Goal: Find specific page/section: Find specific page/section

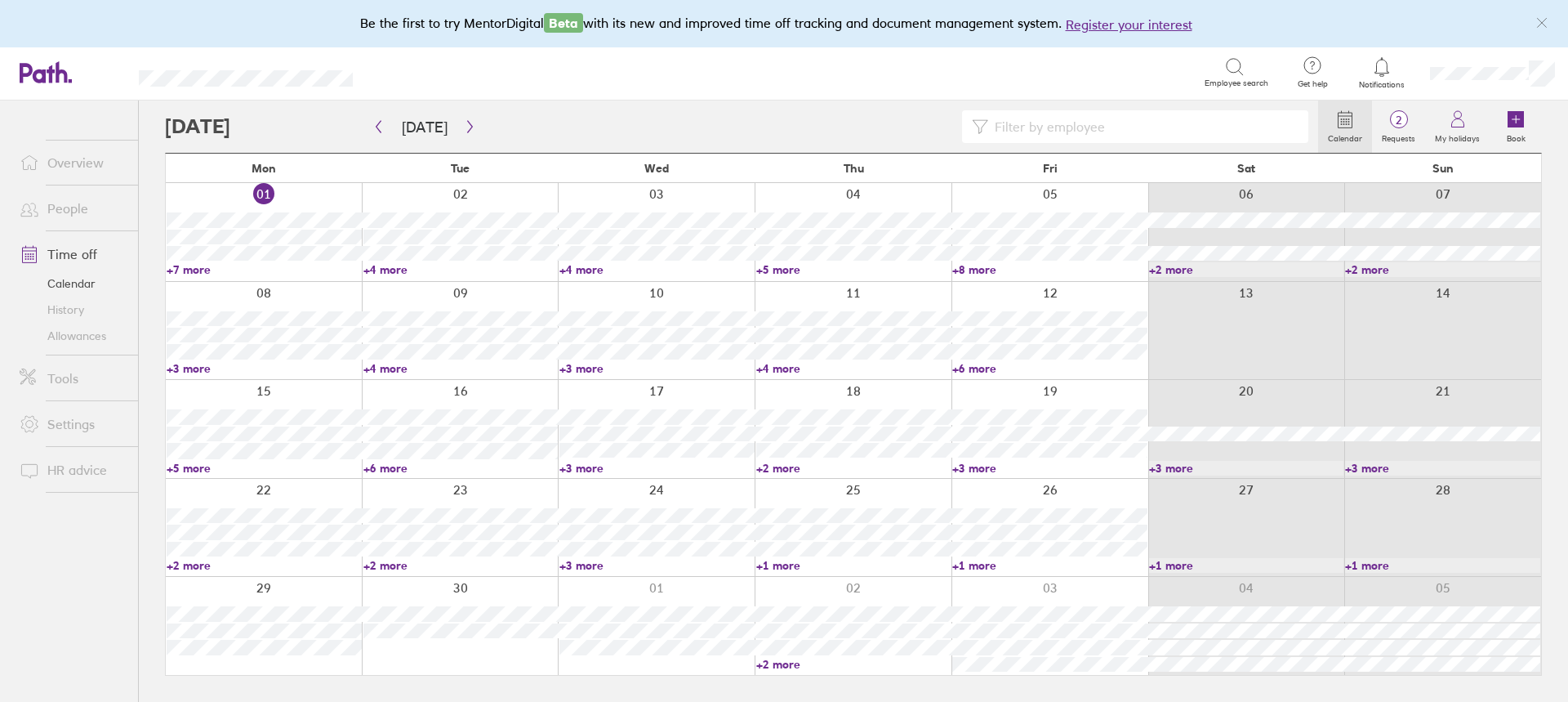
click at [68, 333] on link "Allowances" at bounding box center [72, 335] width 131 height 26
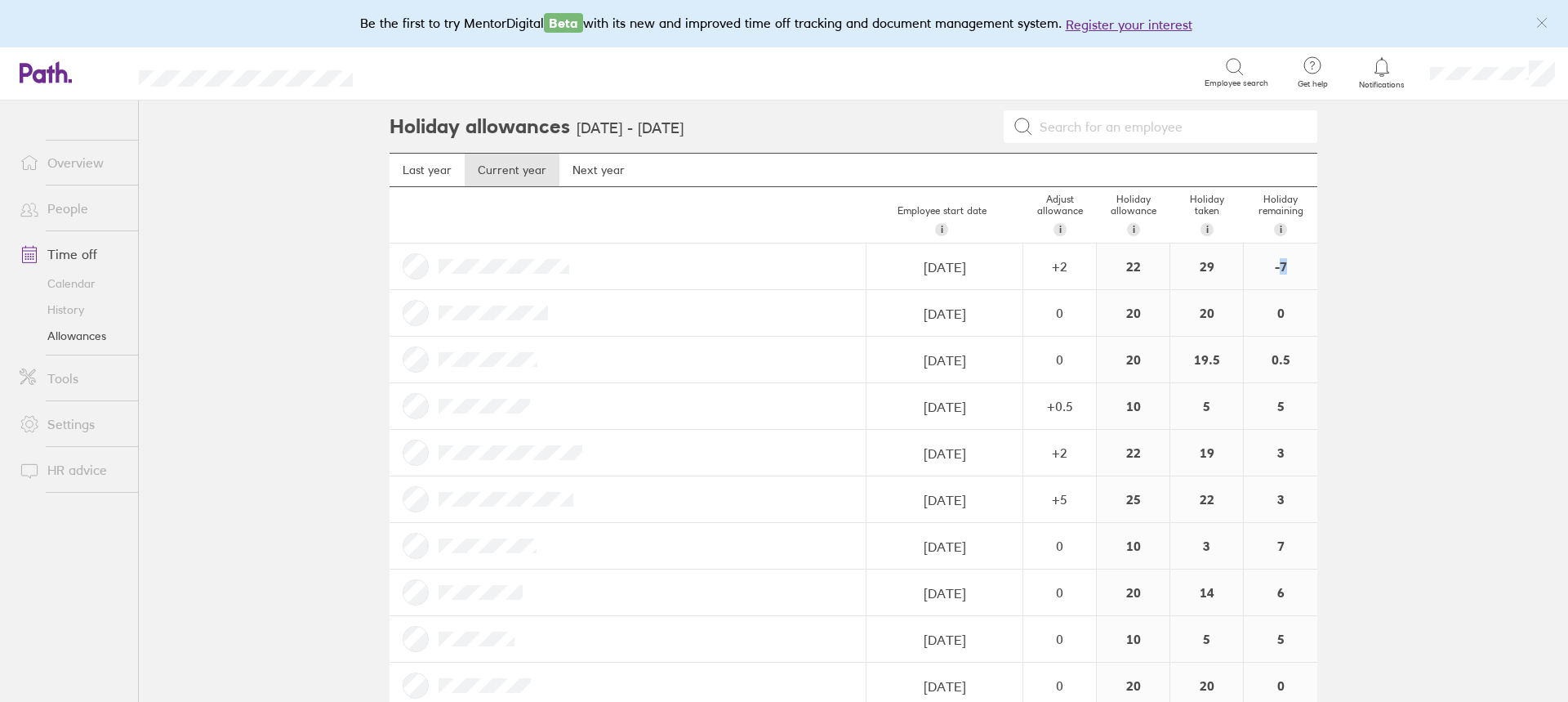
drag, startPoint x: 1302, startPoint y: 275, endPoint x: 1275, endPoint y: 268, distance: 27.9
click at [1275, 268] on div "-7" at bounding box center [1280, 266] width 73 height 46
click at [1270, 269] on div "-7" at bounding box center [1280, 266] width 73 height 46
click at [1288, 266] on div "-7" at bounding box center [1280, 266] width 73 height 46
click at [55, 254] on link "Time off" at bounding box center [72, 254] width 131 height 32
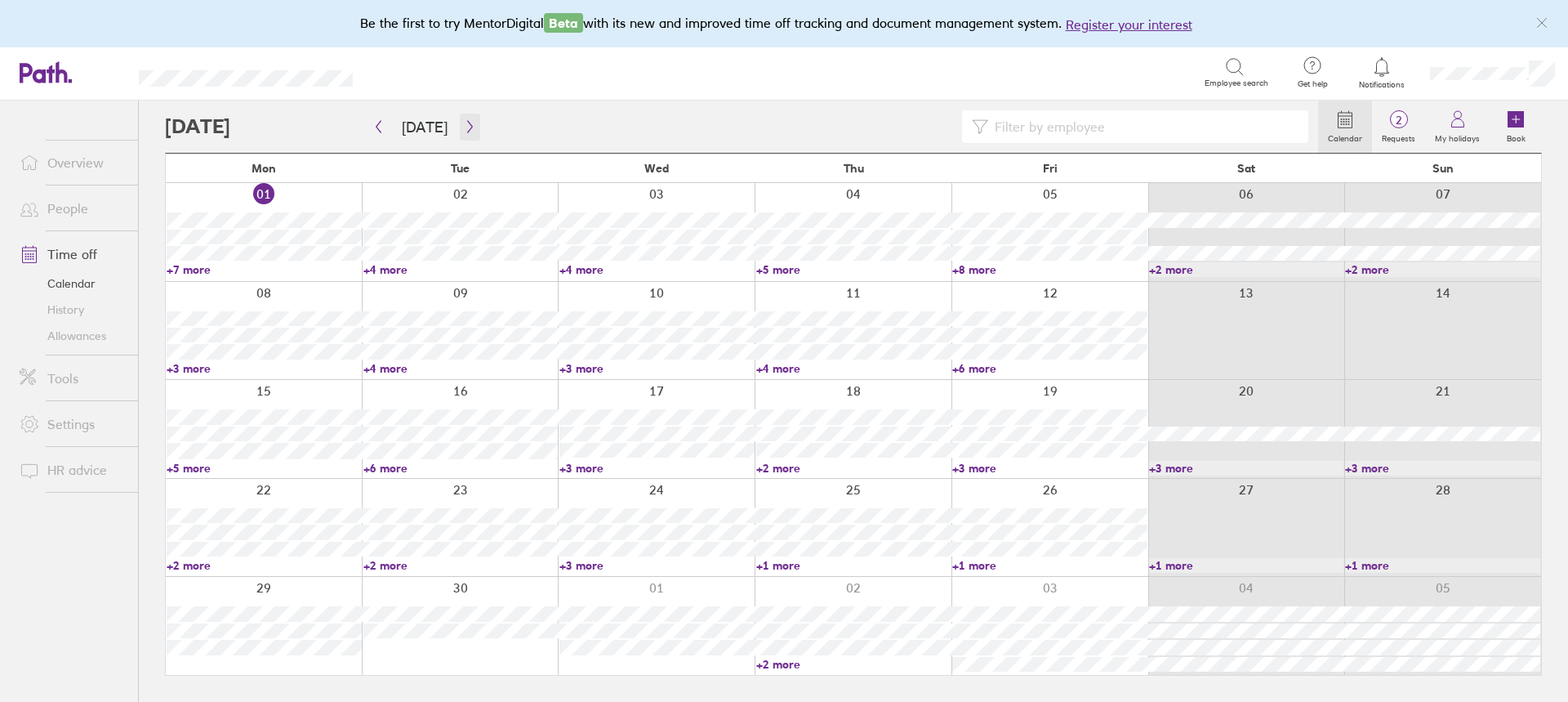
click at [464, 139] on button "button" at bounding box center [470, 127] width 20 height 27
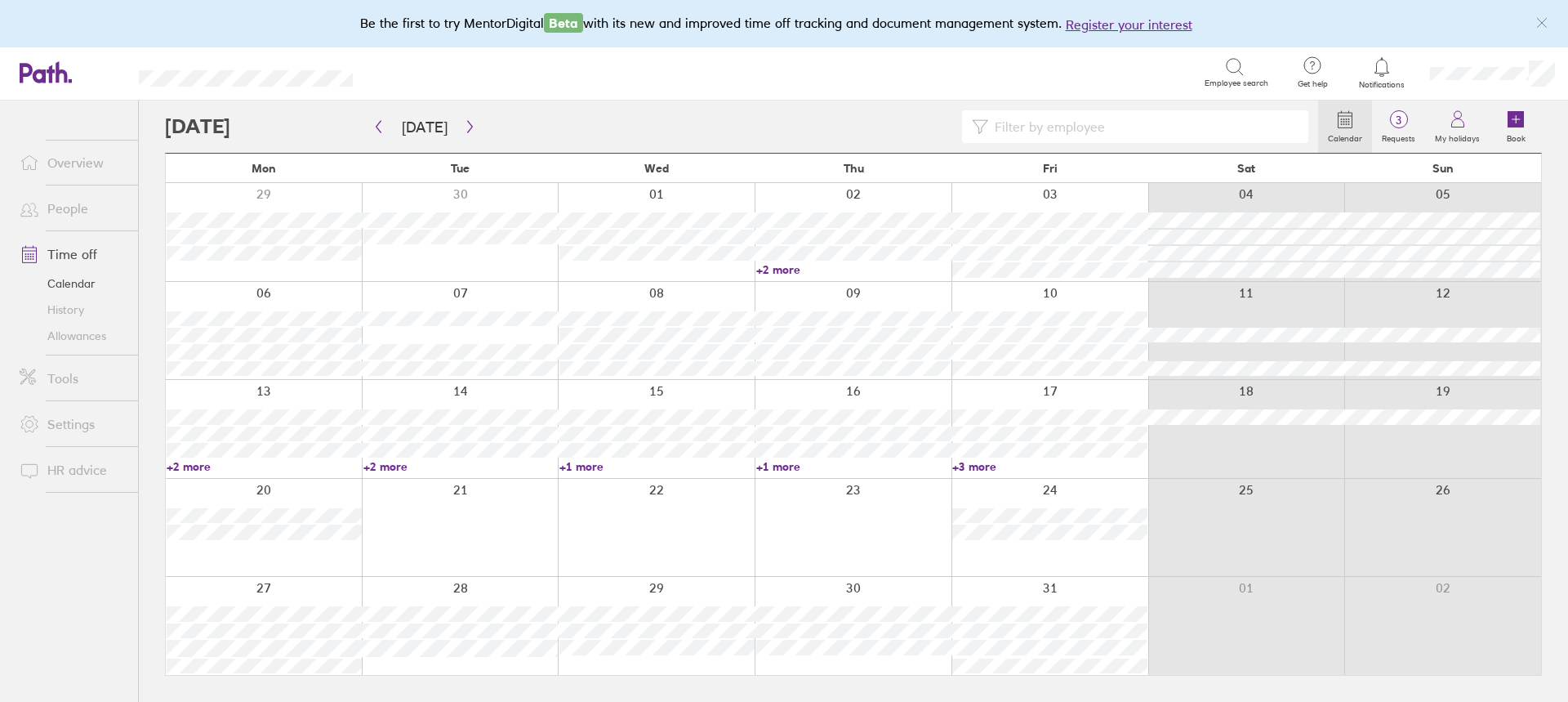
click at [68, 339] on link "Allowances" at bounding box center [72, 335] width 131 height 26
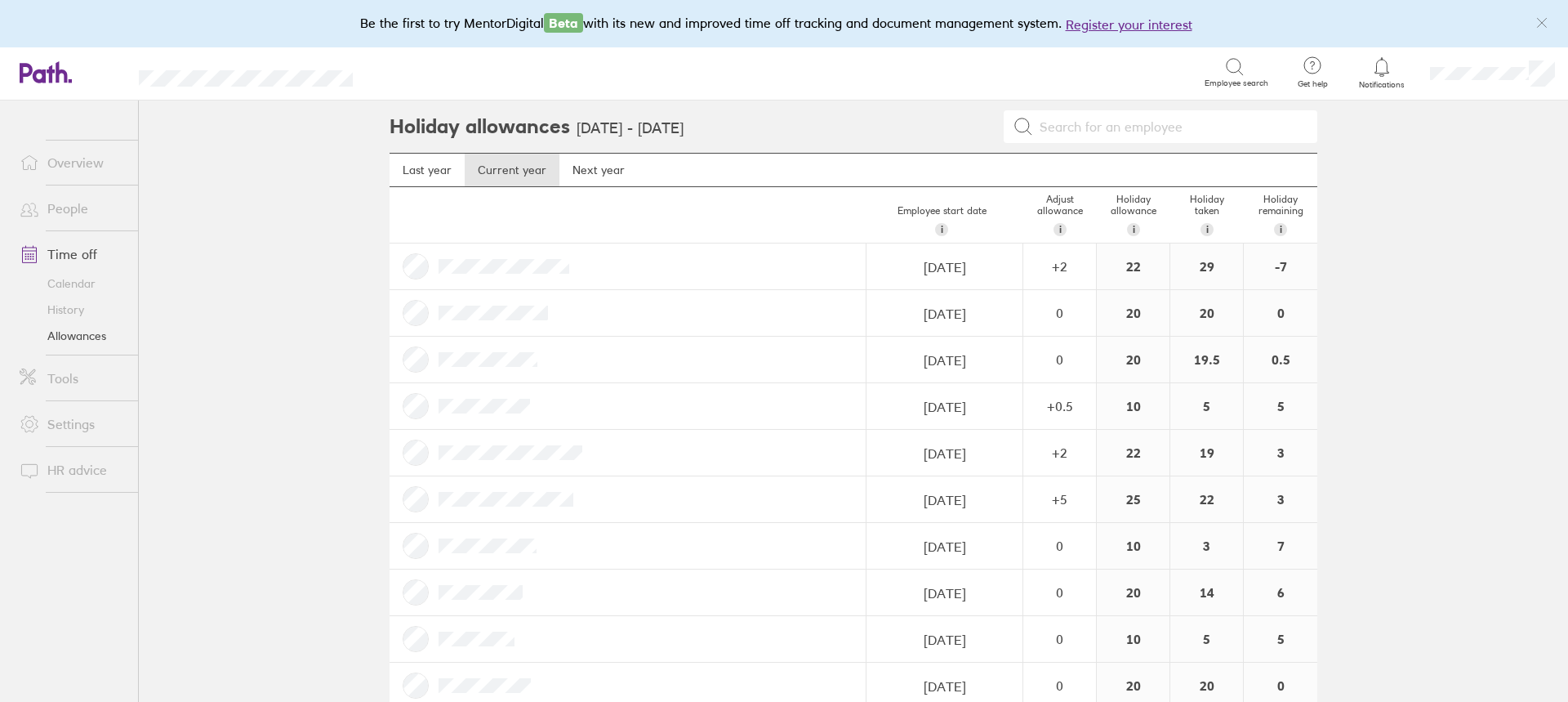
click at [65, 162] on link "Overview" at bounding box center [72, 163] width 131 height 32
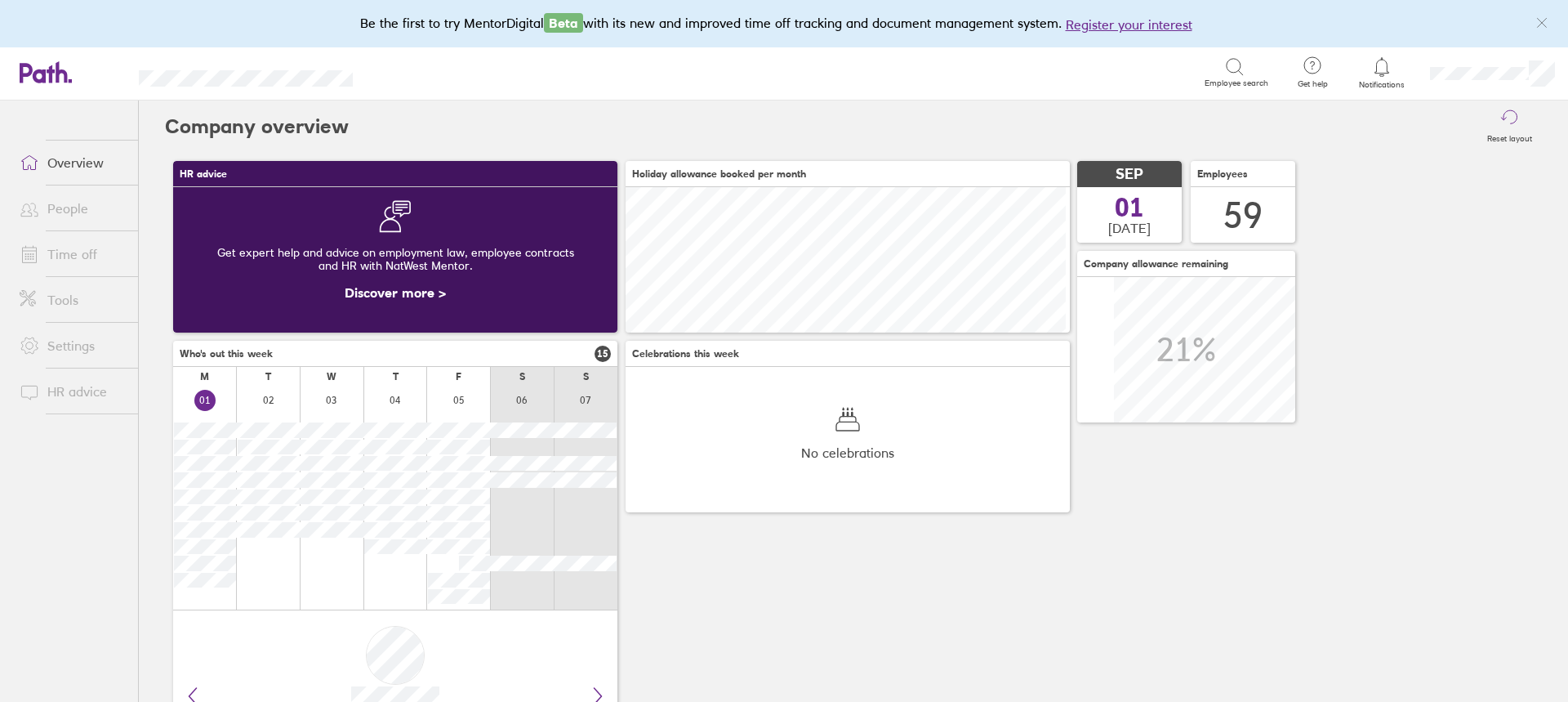
scroll to position [146, 444]
